Goal: Find contact information: Find contact information

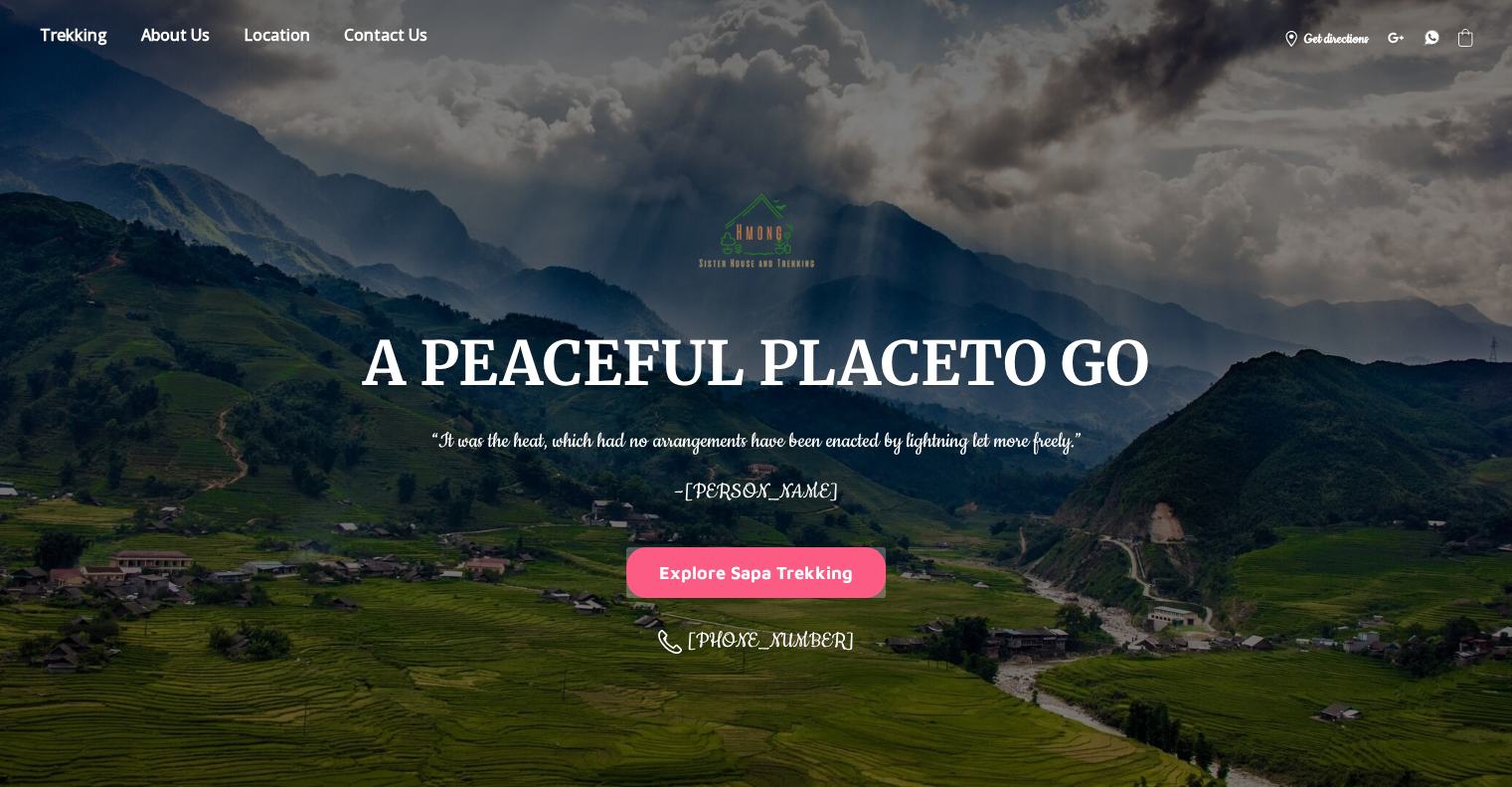
click at [778, 554] on button "Explore Sapa Trekking" at bounding box center [756, 572] width 260 height 51
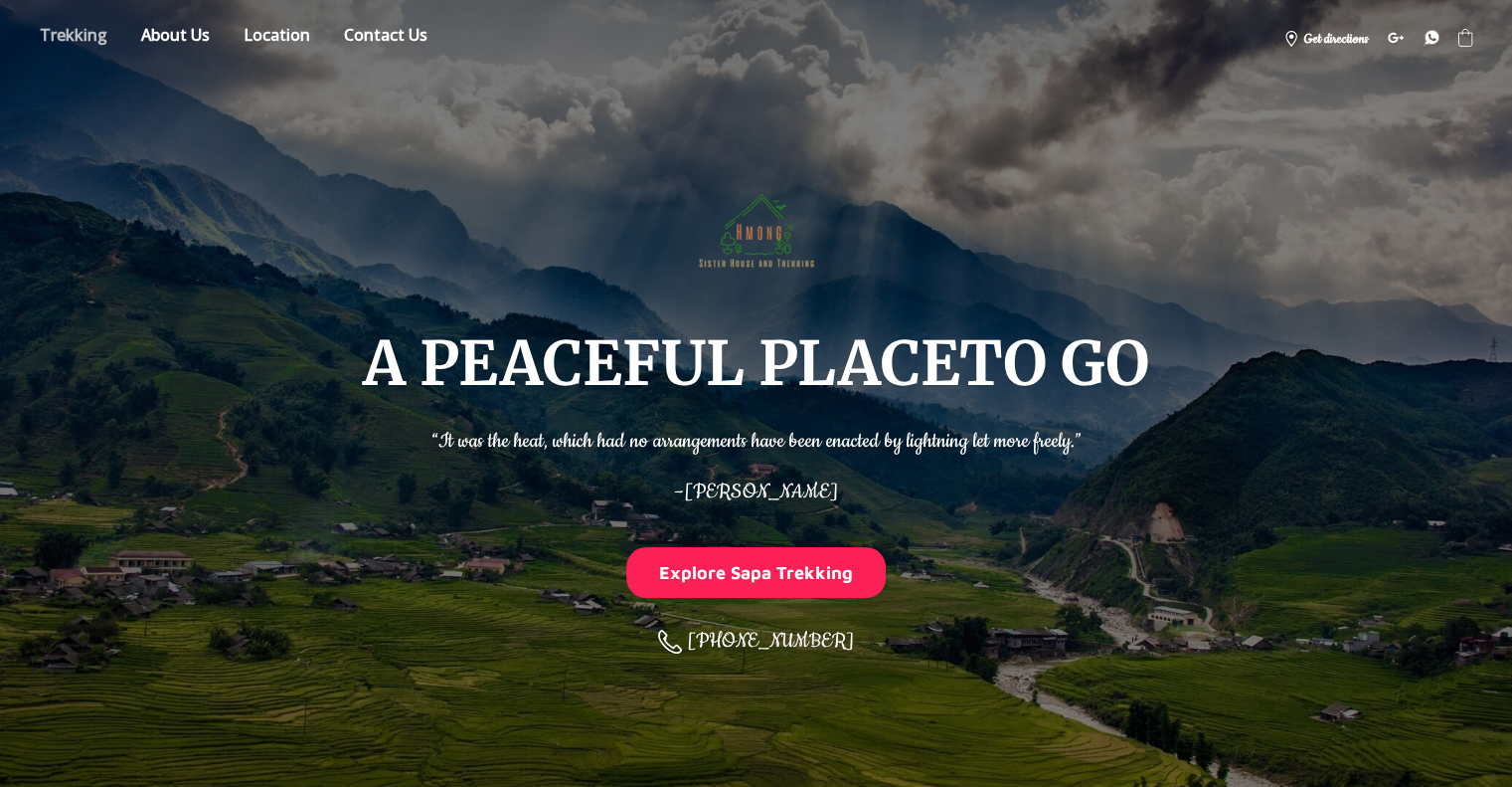
click at [73, 45] on link "Store" at bounding box center [74, 38] width 98 height 35
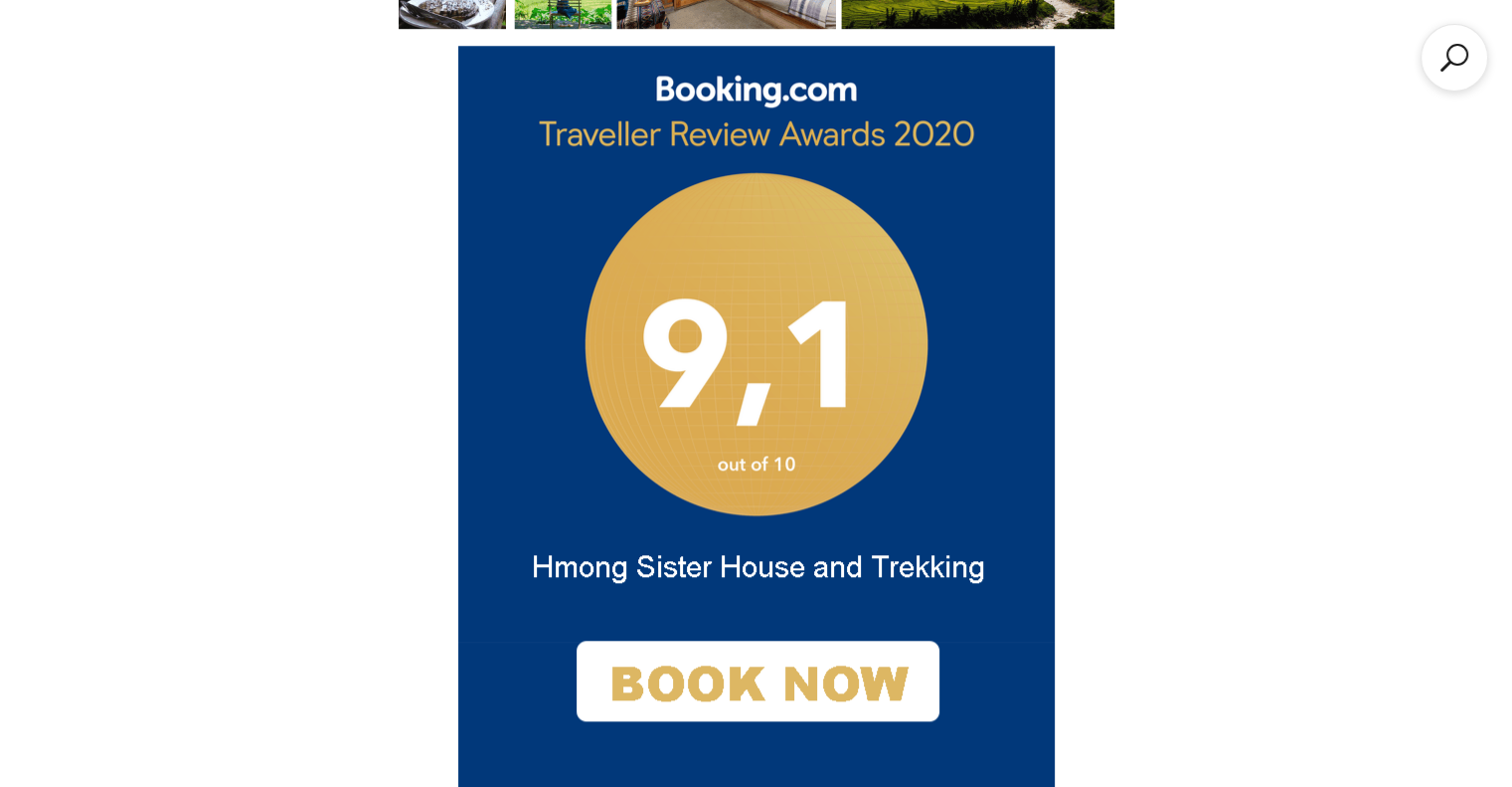
scroll to position [1682, 0]
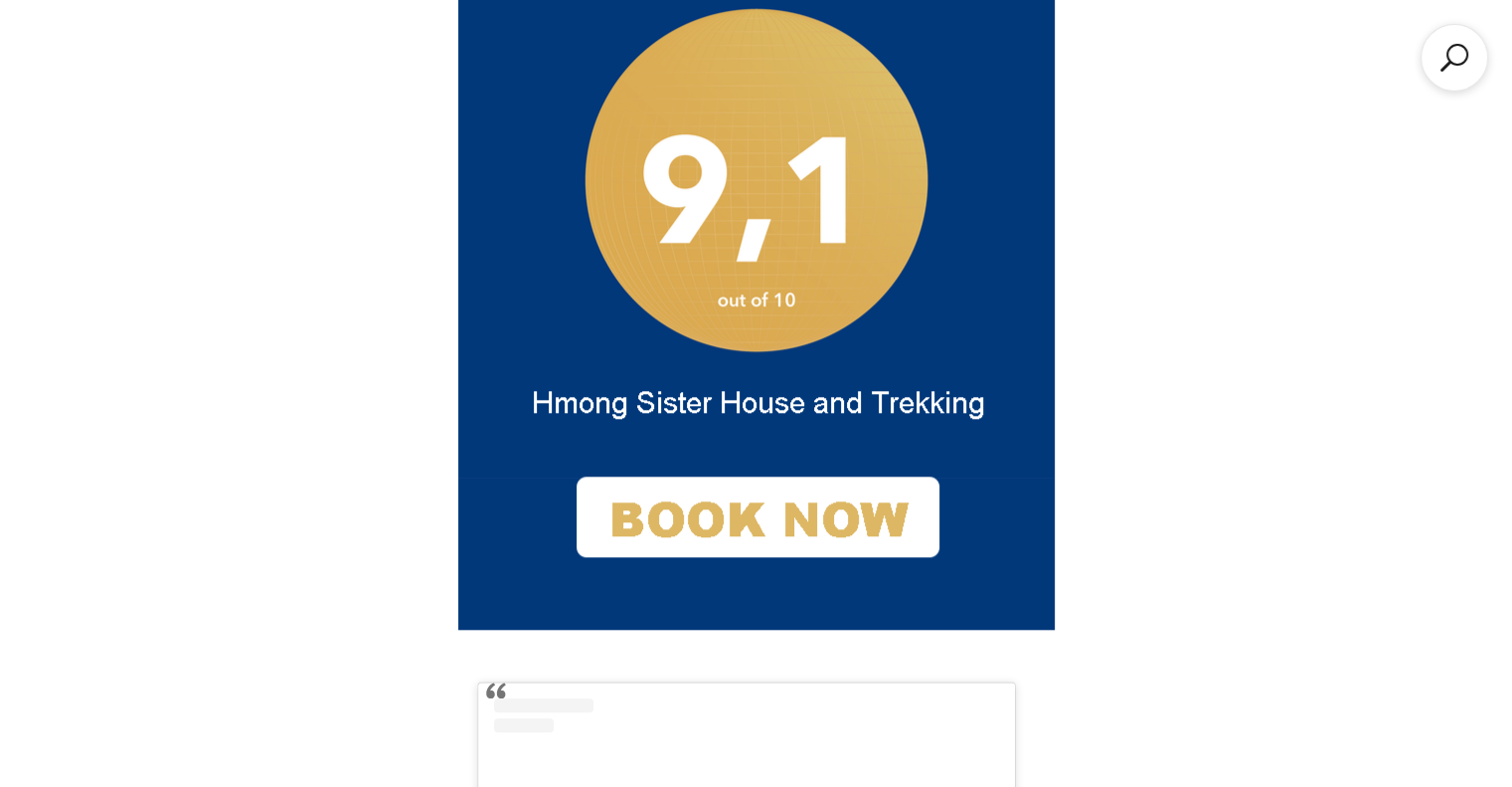
click at [757, 502] on img at bounding box center [757, 255] width 596 height 748
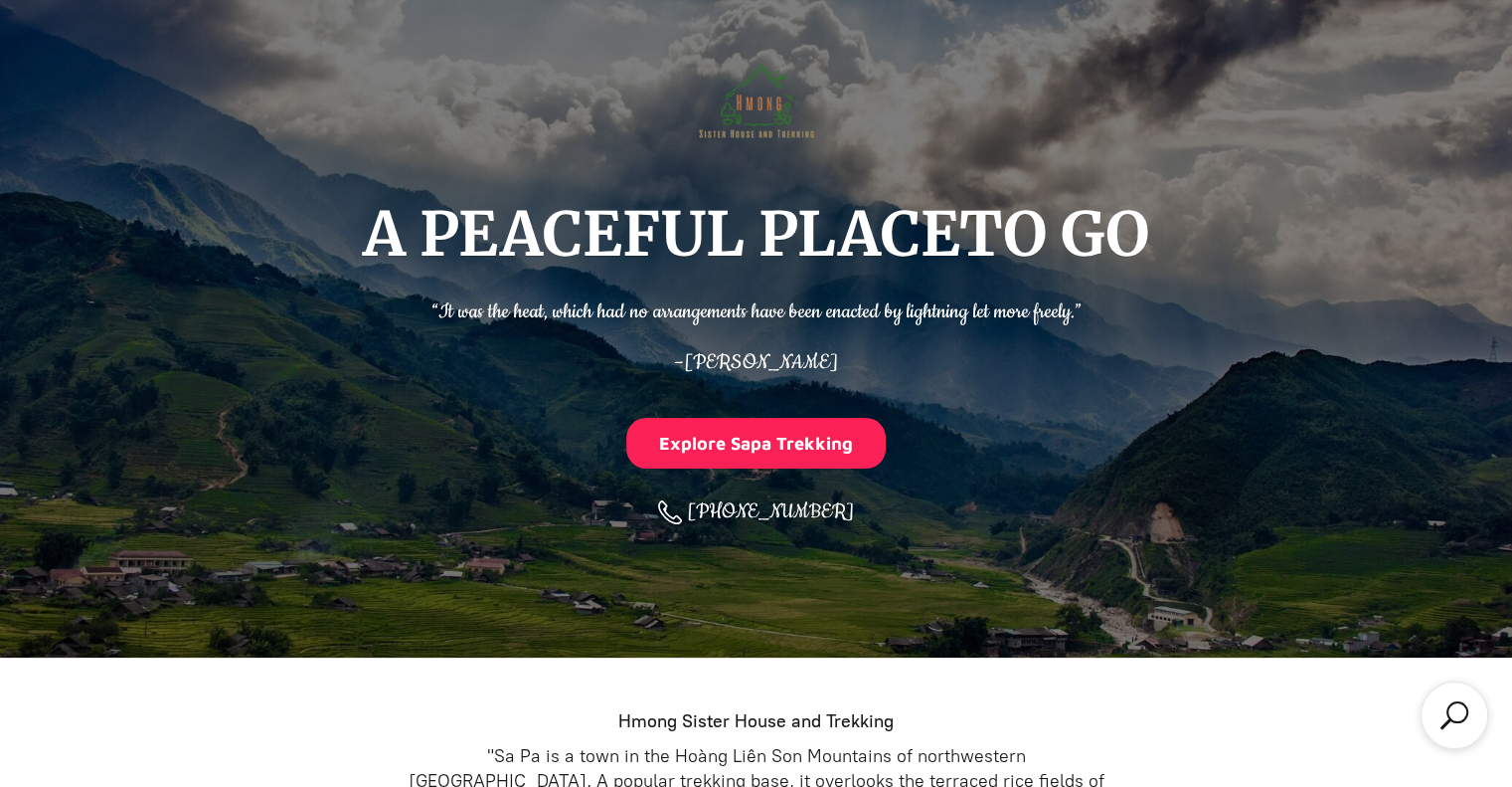
scroll to position [0, 0]
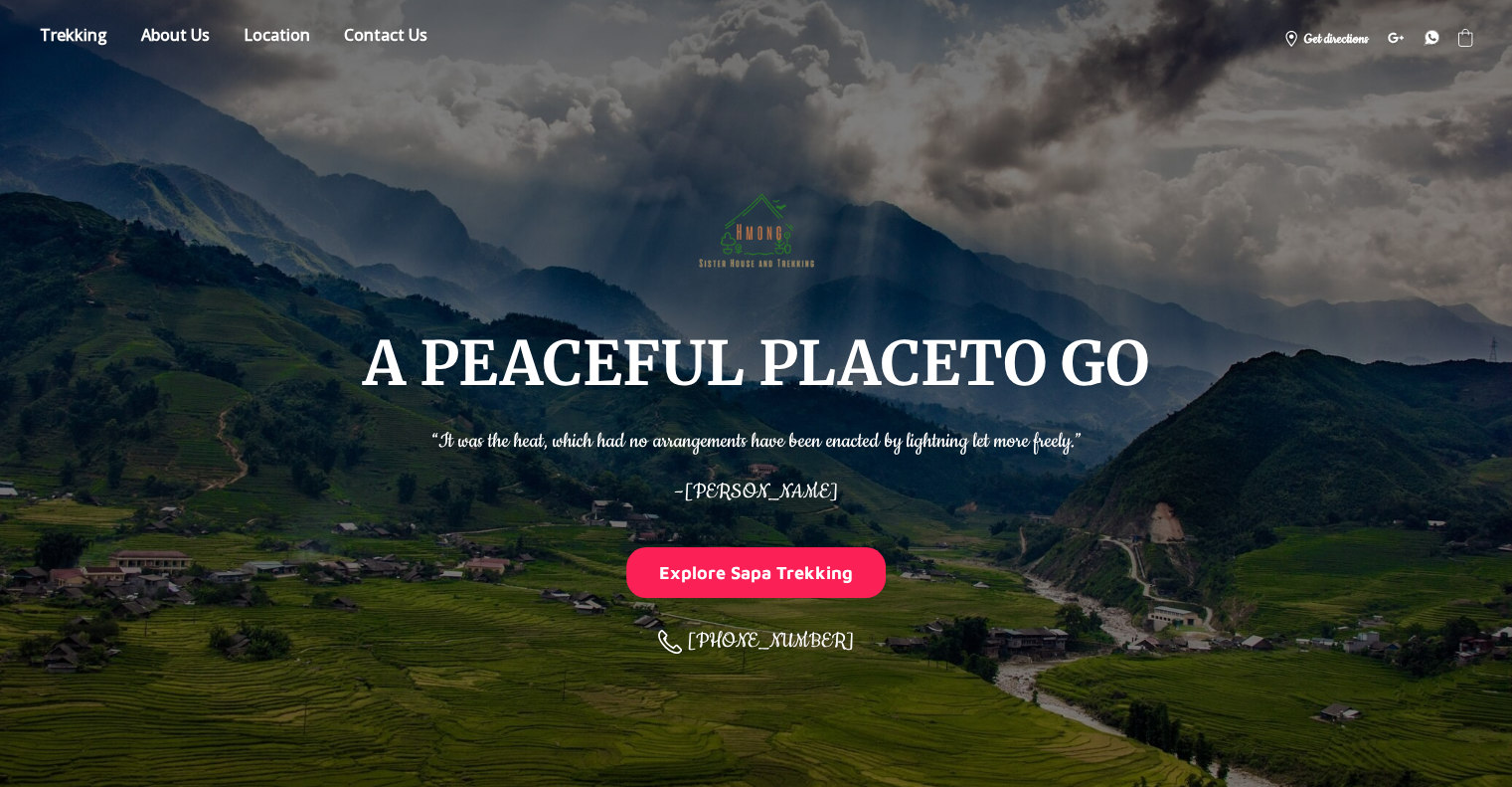
drag, startPoint x: 1435, startPoint y: 41, endPoint x: 1408, endPoint y: 67, distance: 37.5
click at [1435, 41] on icon at bounding box center [1431, 38] width 14 height 14
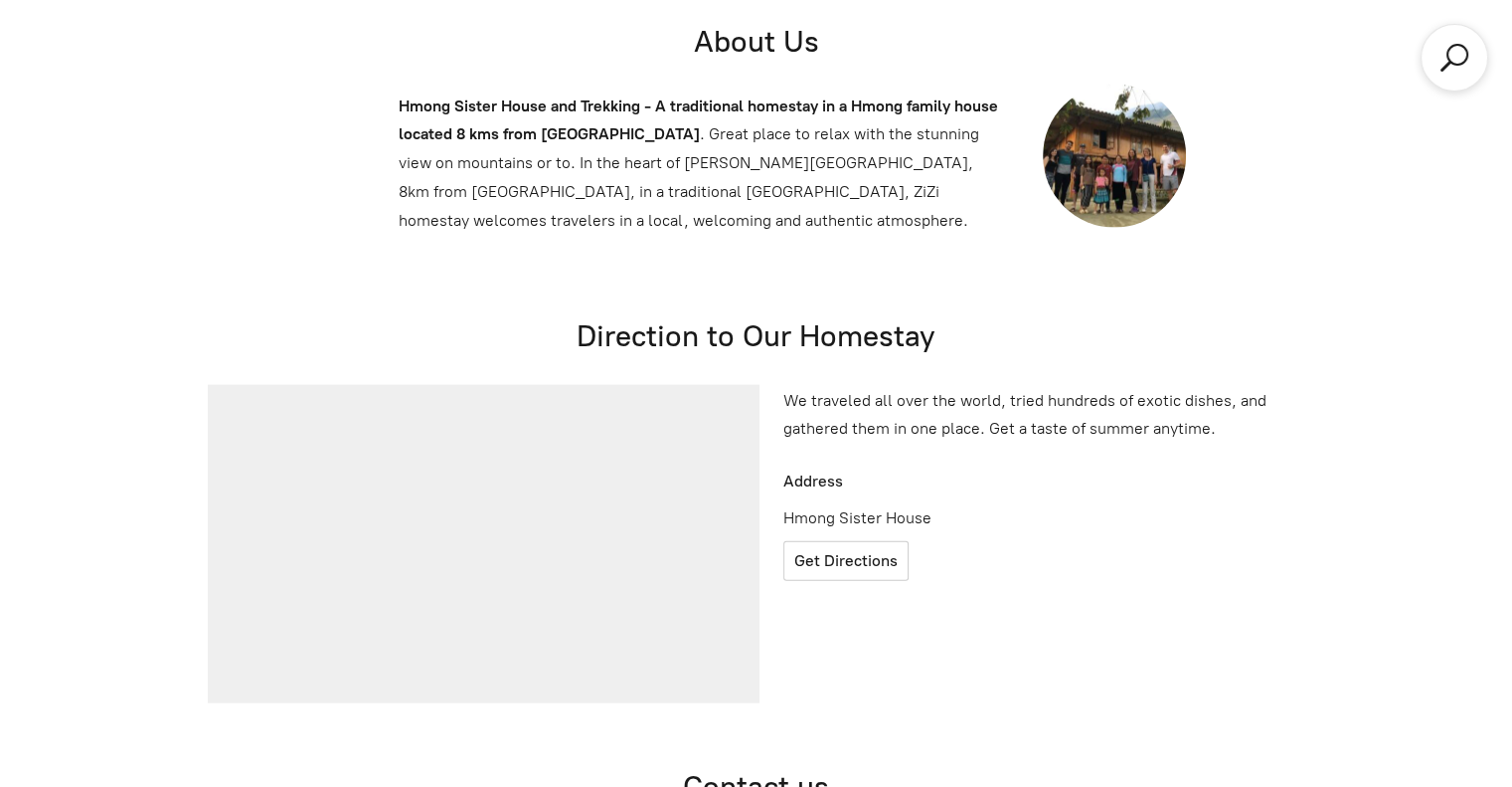
scroll to position [12058, 0]
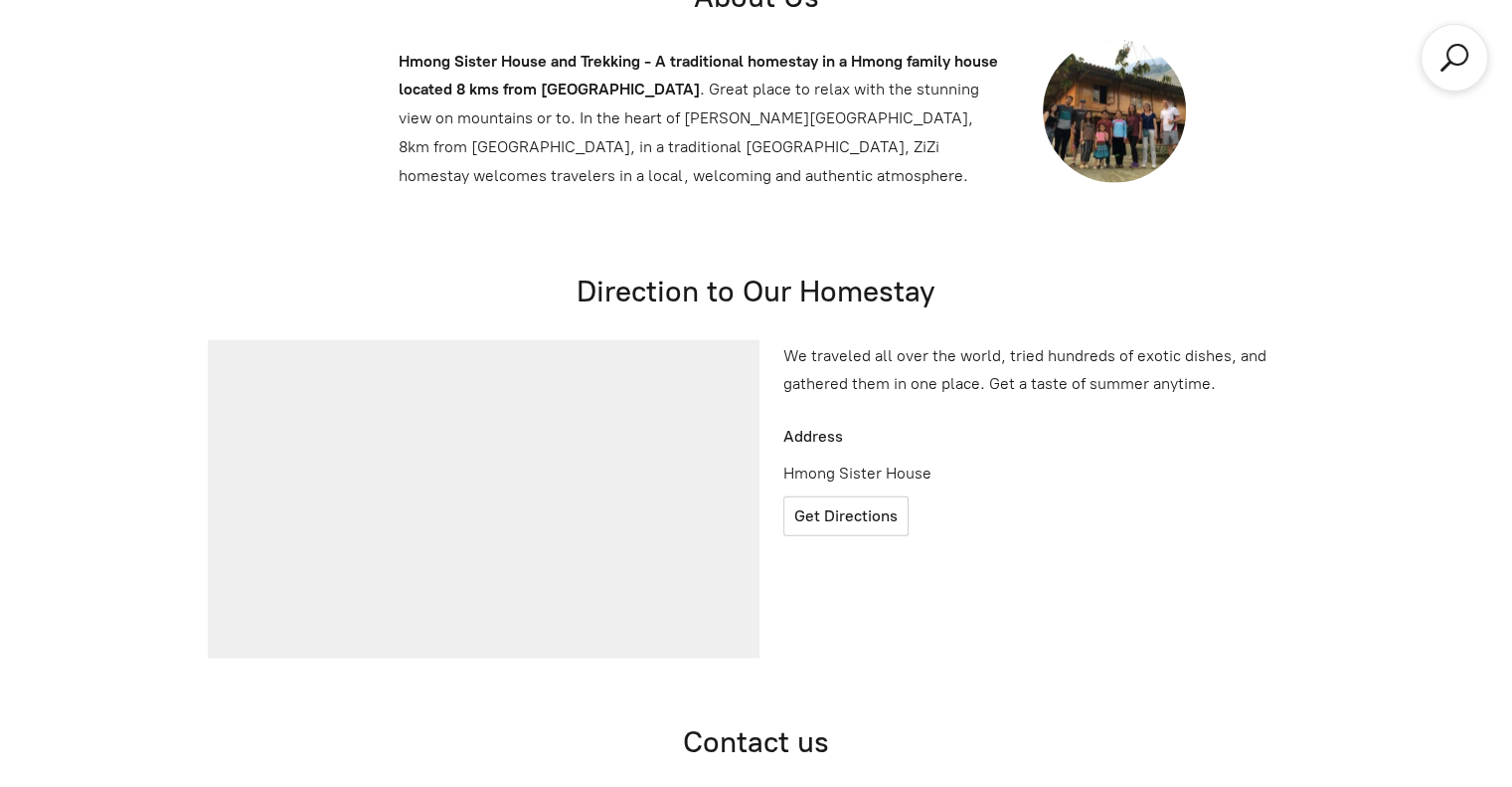
drag, startPoint x: 804, startPoint y: 667, endPoint x: 905, endPoint y: 681, distance: 102.0
click at [599, 786] on span "[PHONE_NUMBER]" at bounding box center [606, 796] width 137 height 19
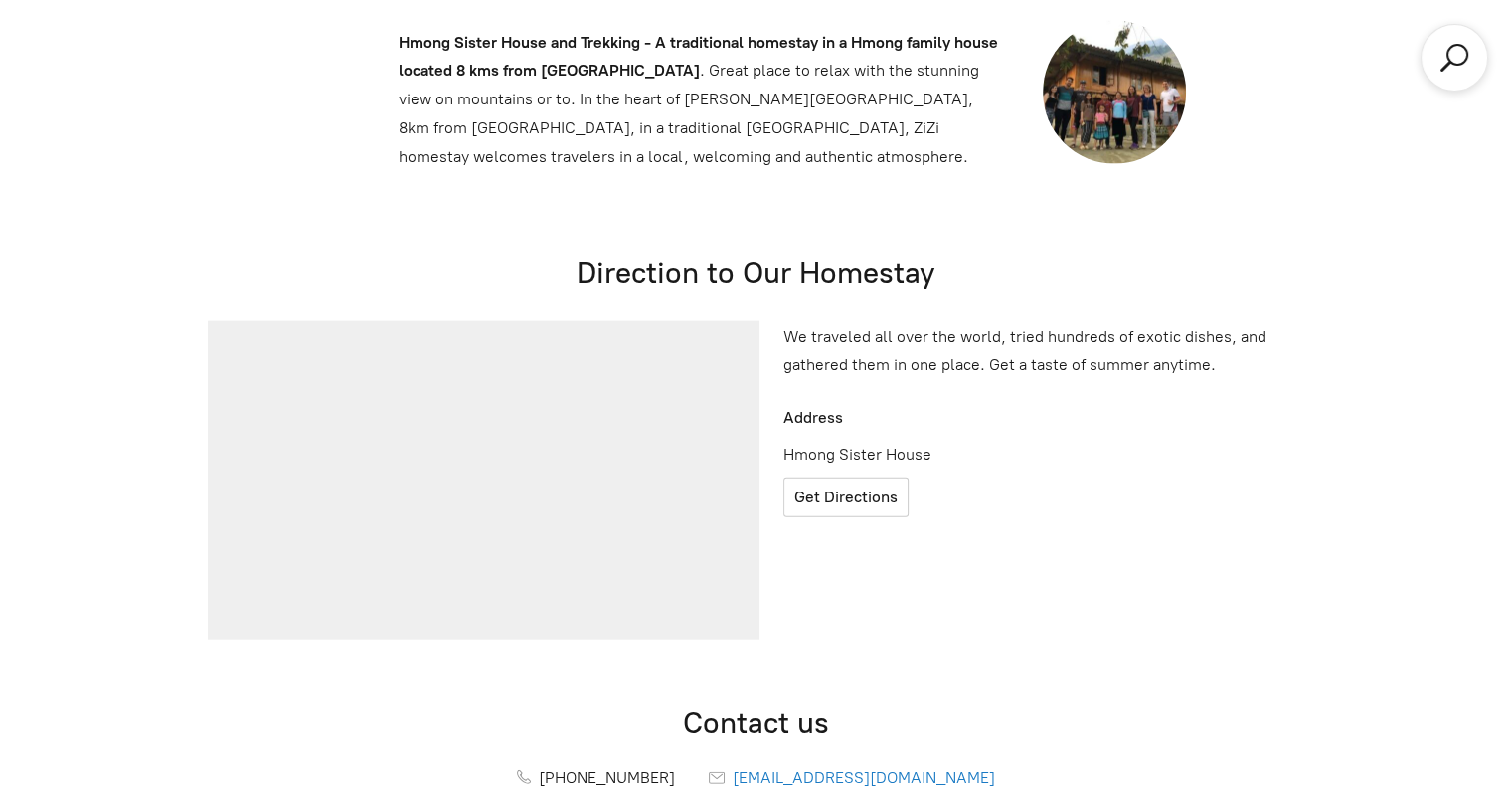
scroll to position [12158, 0]
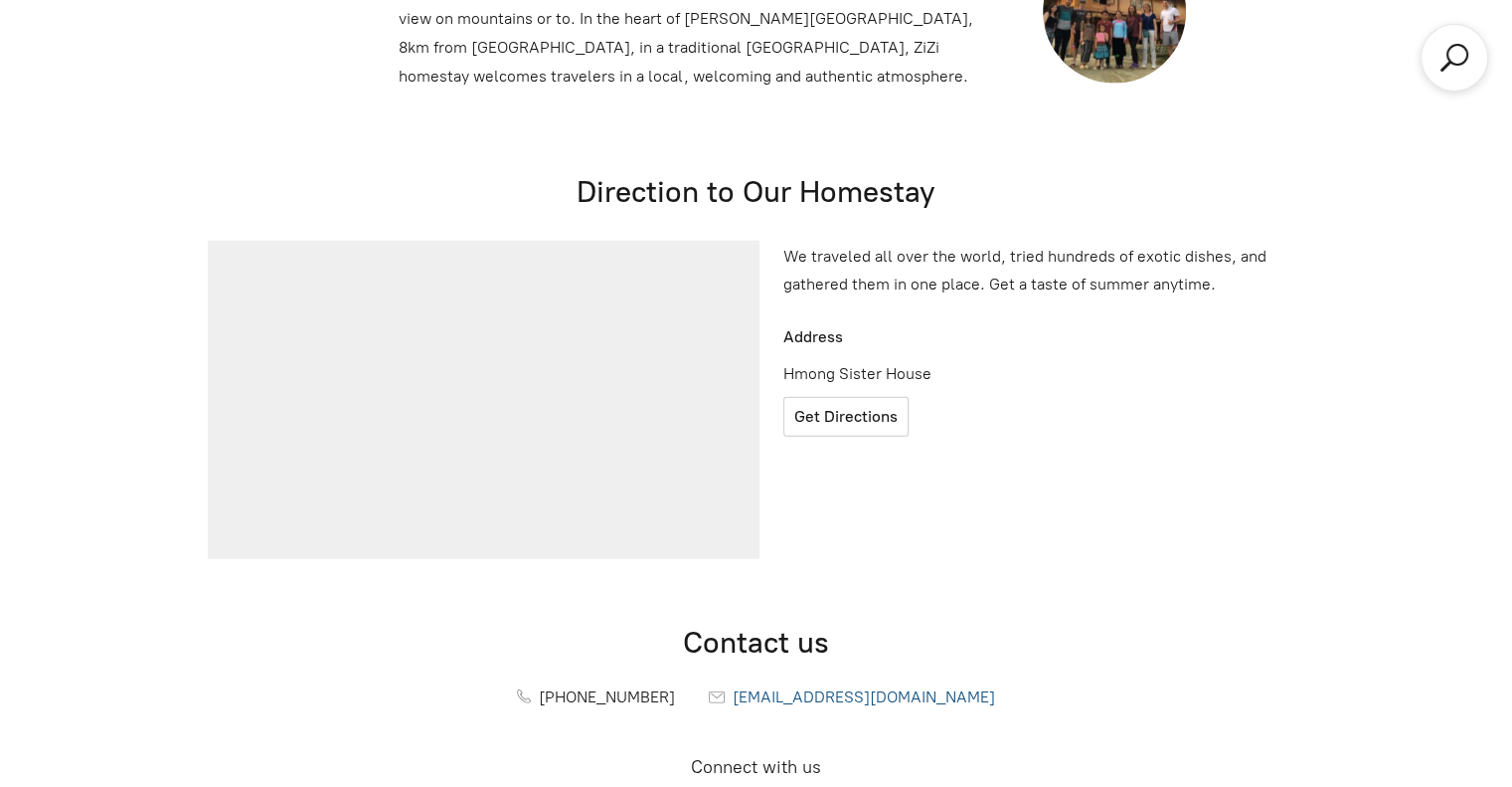
click at [776, 687] on span "[EMAIL_ADDRESS][DOMAIN_NAME]" at bounding box center [864, 696] width 262 height 19
click at [965, 687] on span "[EMAIL_ADDRESS][DOMAIN_NAME]" at bounding box center [864, 696] width 262 height 19
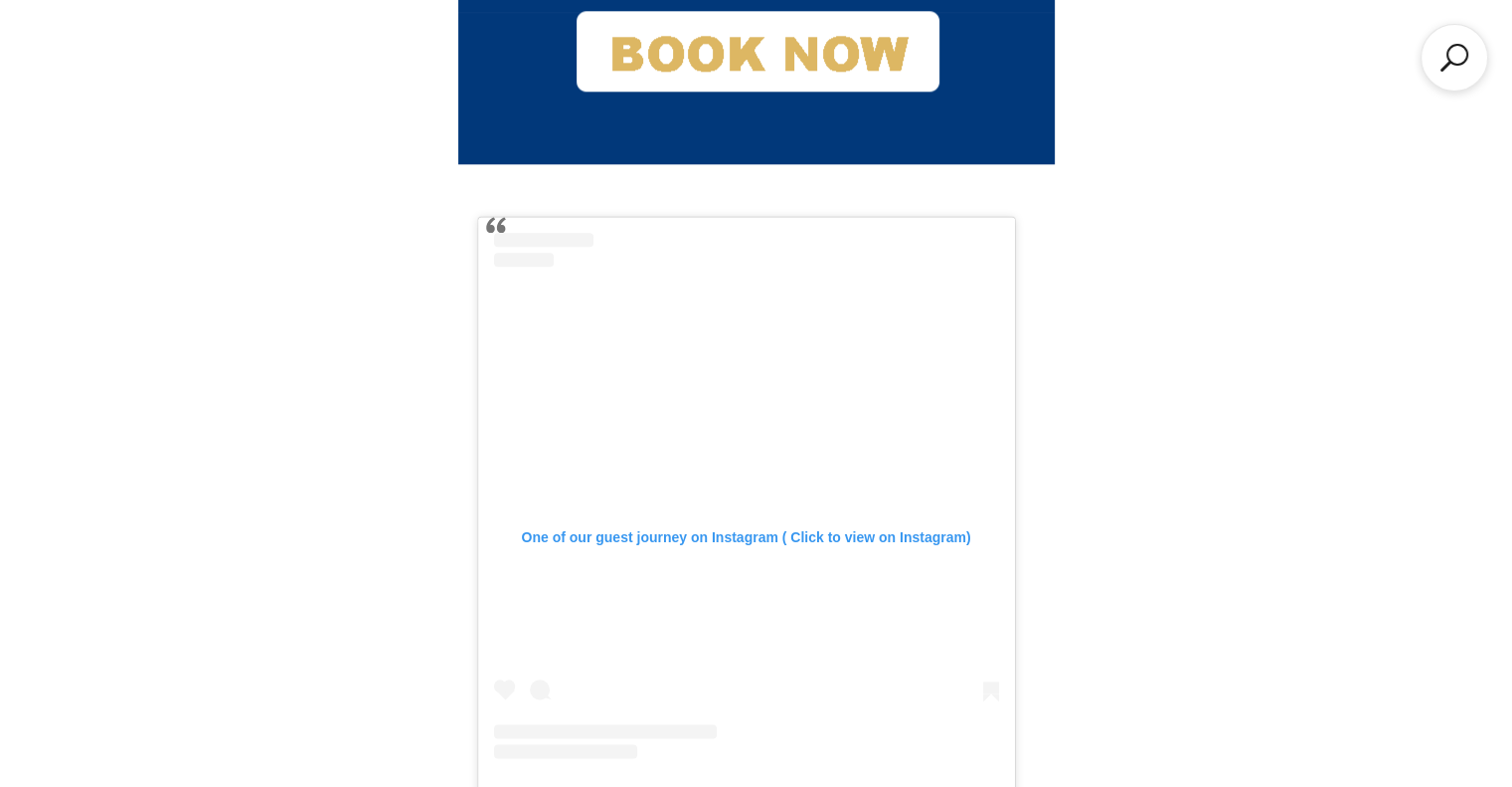
scroll to position [0, 0]
